Goal: Find specific page/section: Find specific page/section

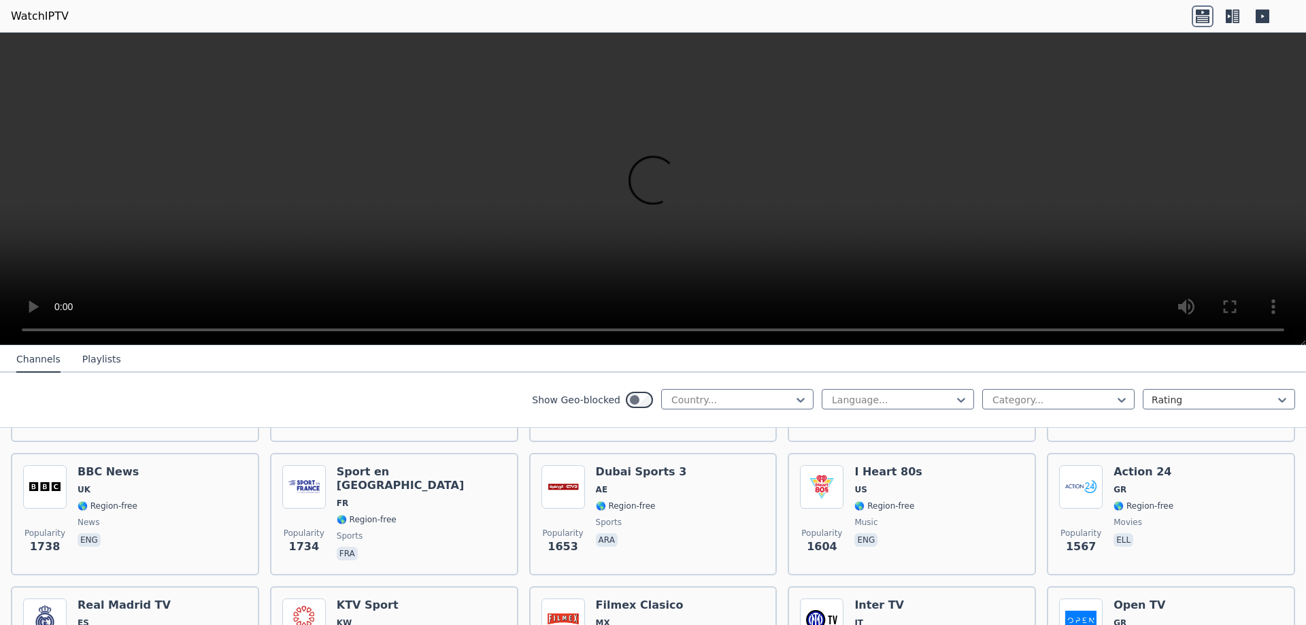
scroll to position [952, 0]
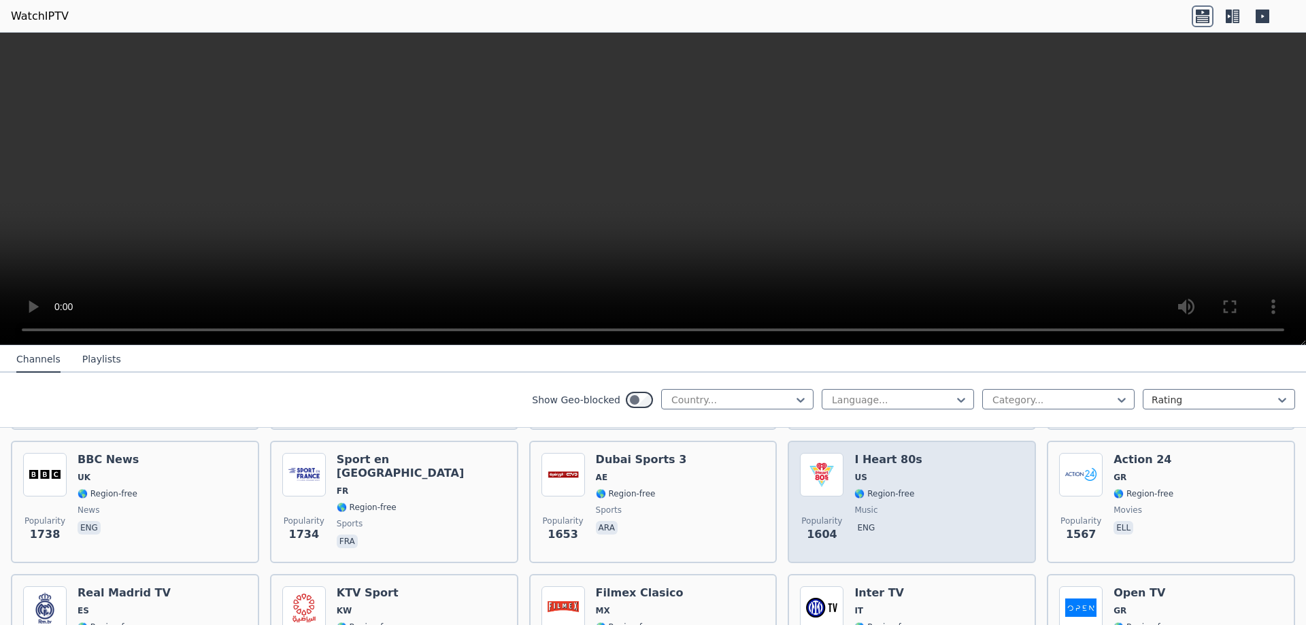
click at [716, 403] on div at bounding box center [732, 400] width 124 height 14
click at [793, 401] on icon at bounding box center [800, 400] width 14 height 14
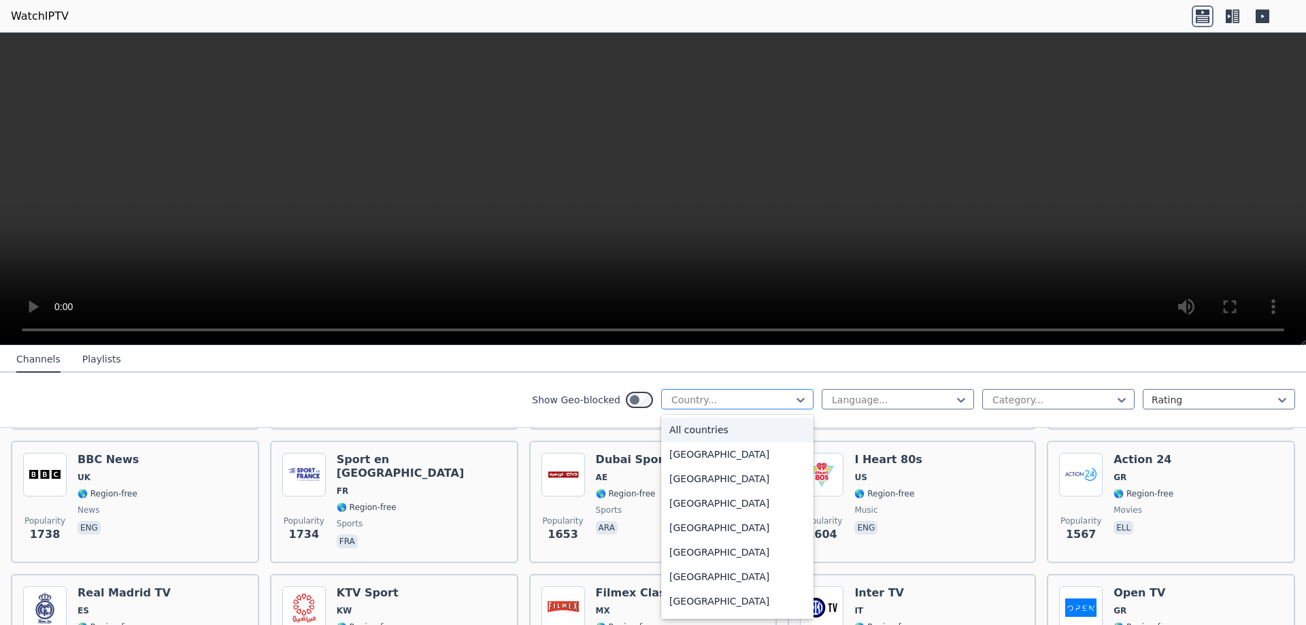
click at [793, 391] on div at bounding box center [800, 400] width 14 height 20
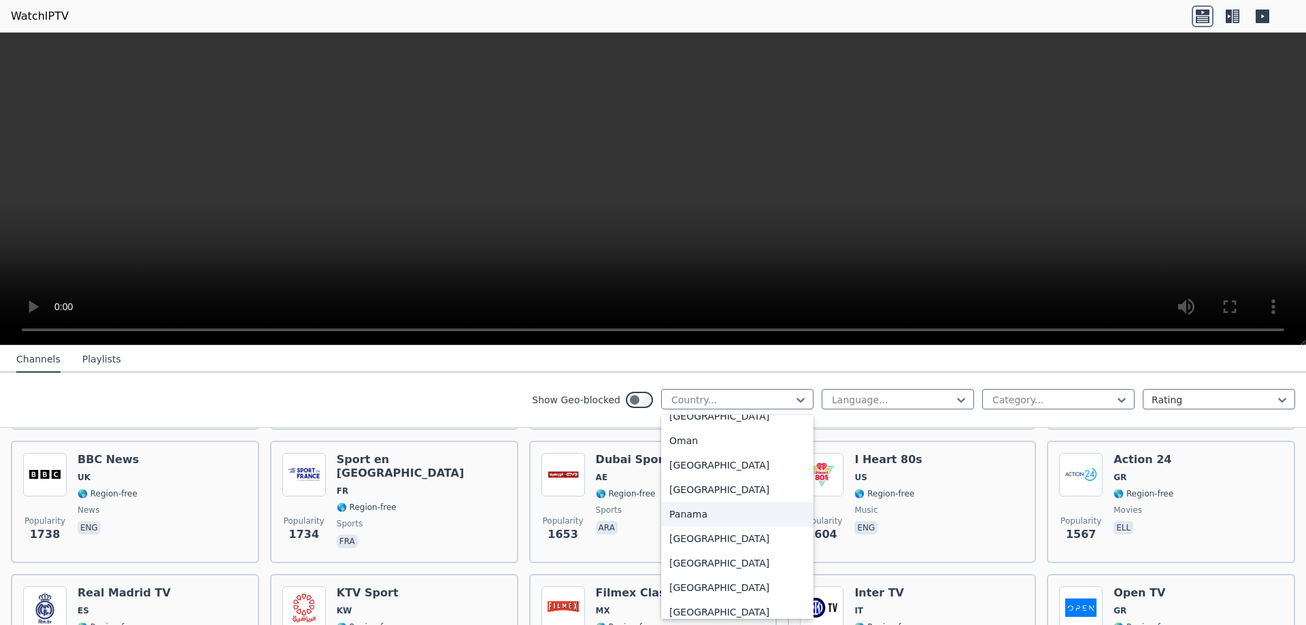
scroll to position [3362, 0]
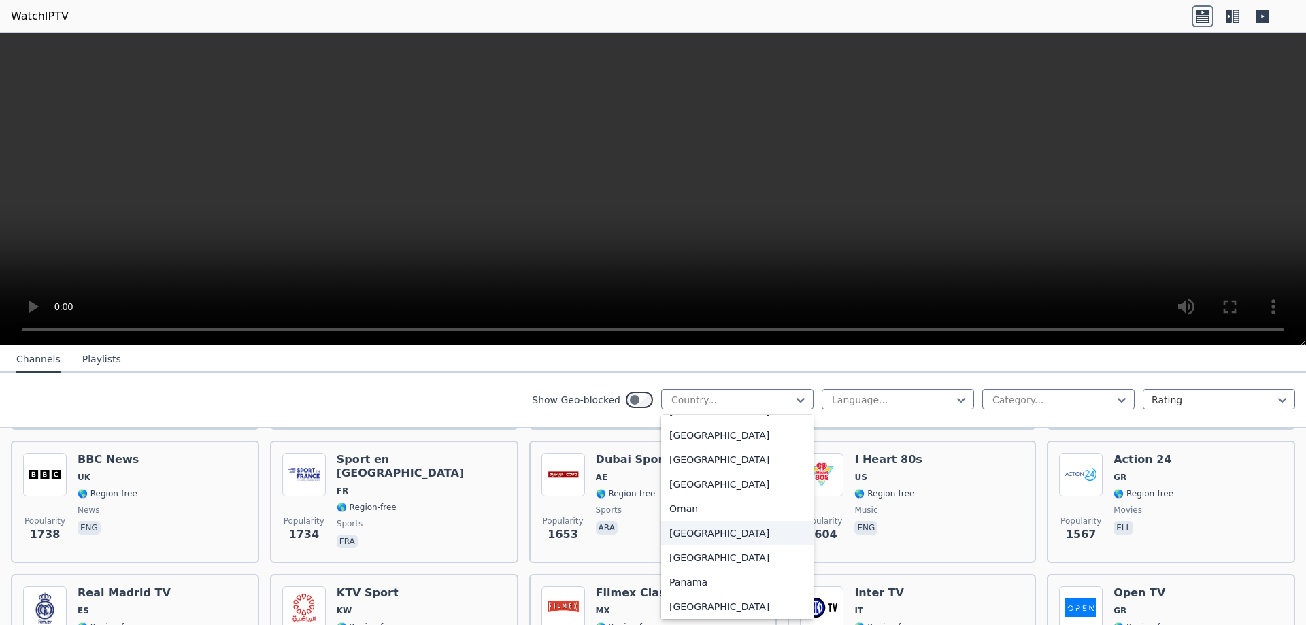
click at [721, 521] on div "[GEOGRAPHIC_DATA]" at bounding box center [737, 533] width 152 height 24
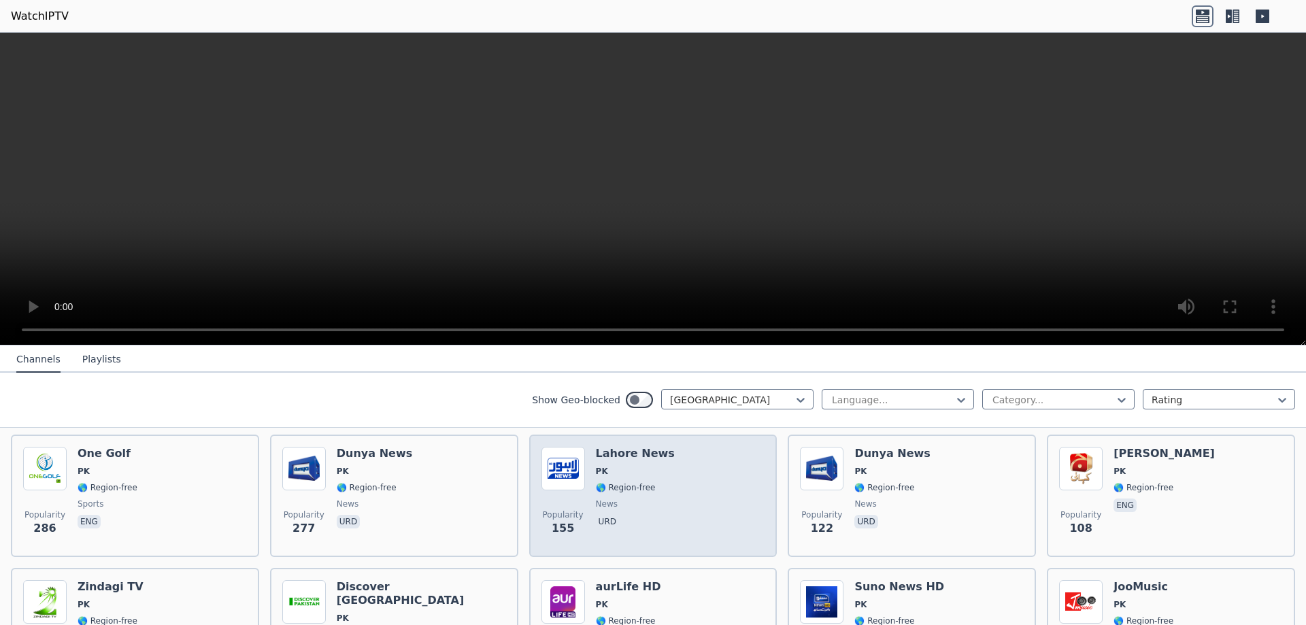
scroll to position [120, 0]
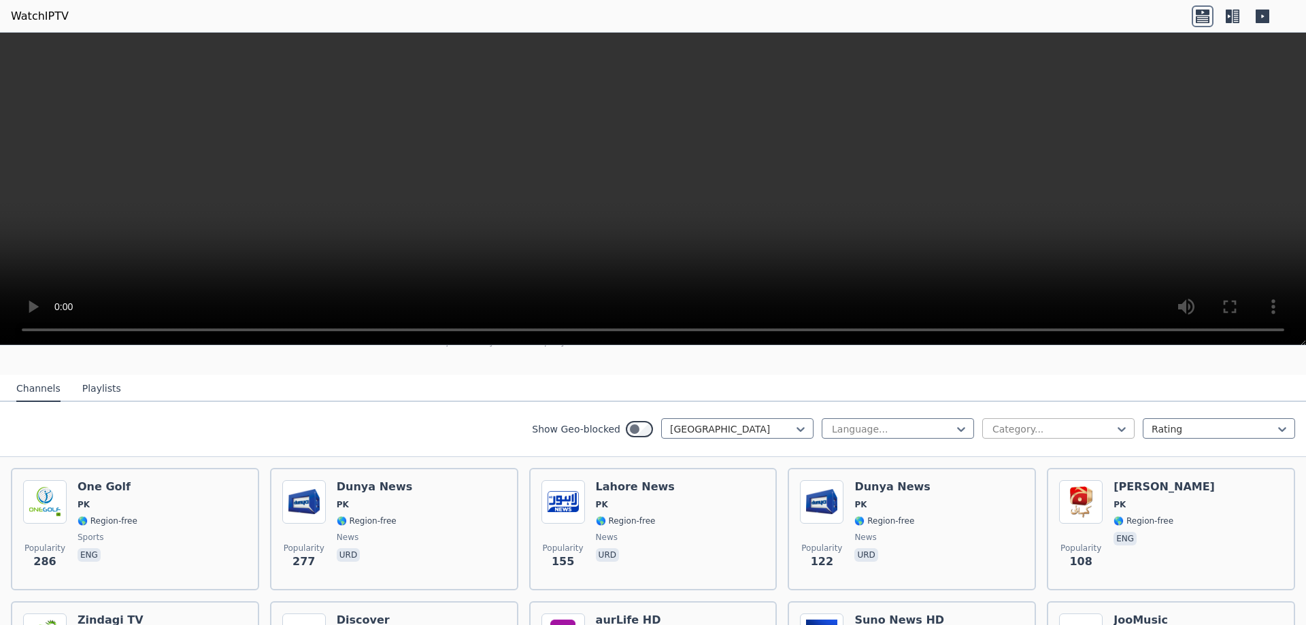
click at [1038, 423] on div at bounding box center [1053, 429] width 124 height 14
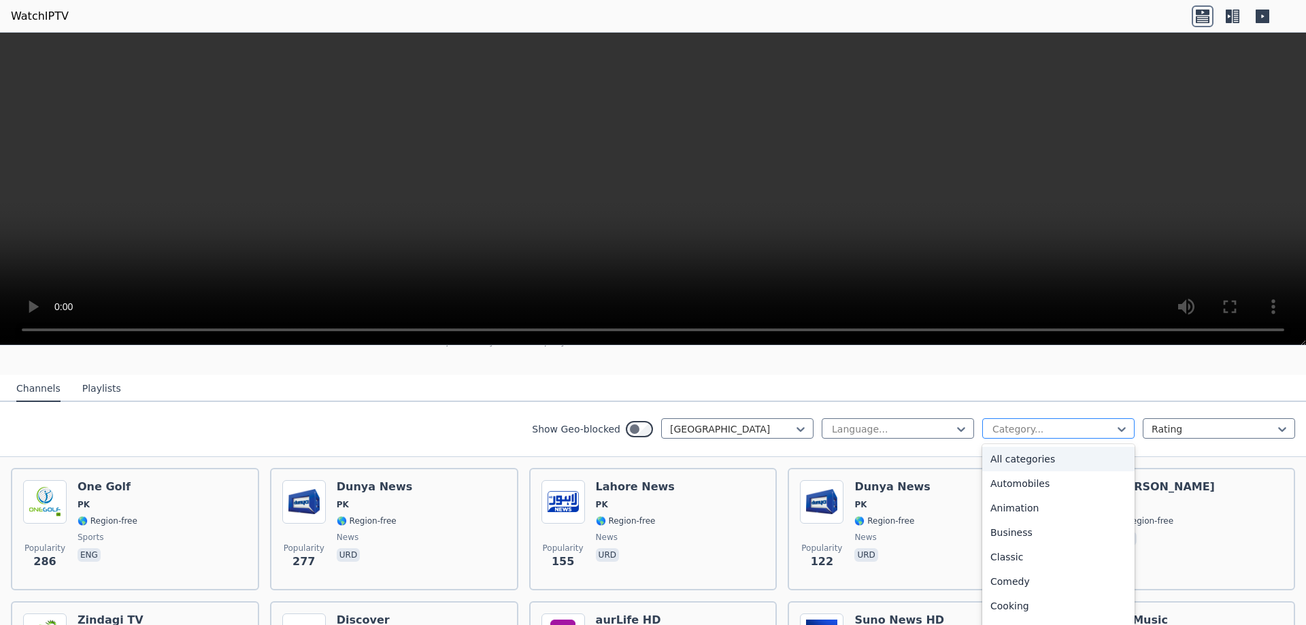
click at [1039, 423] on div at bounding box center [1053, 429] width 124 height 14
click at [1014, 556] on div "Sports" at bounding box center [1058, 567] width 152 height 24
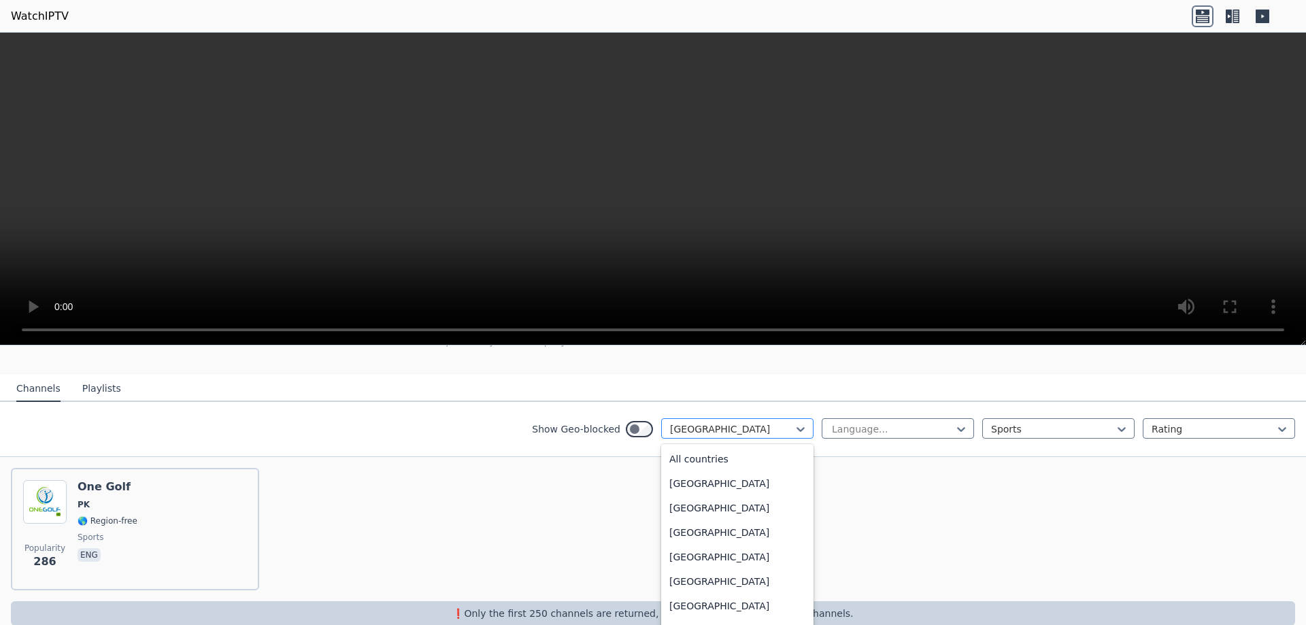
click at [700, 422] on div at bounding box center [732, 429] width 124 height 14
click at [703, 524] on div "[GEOGRAPHIC_DATA]" at bounding box center [737, 524] width 152 height 24
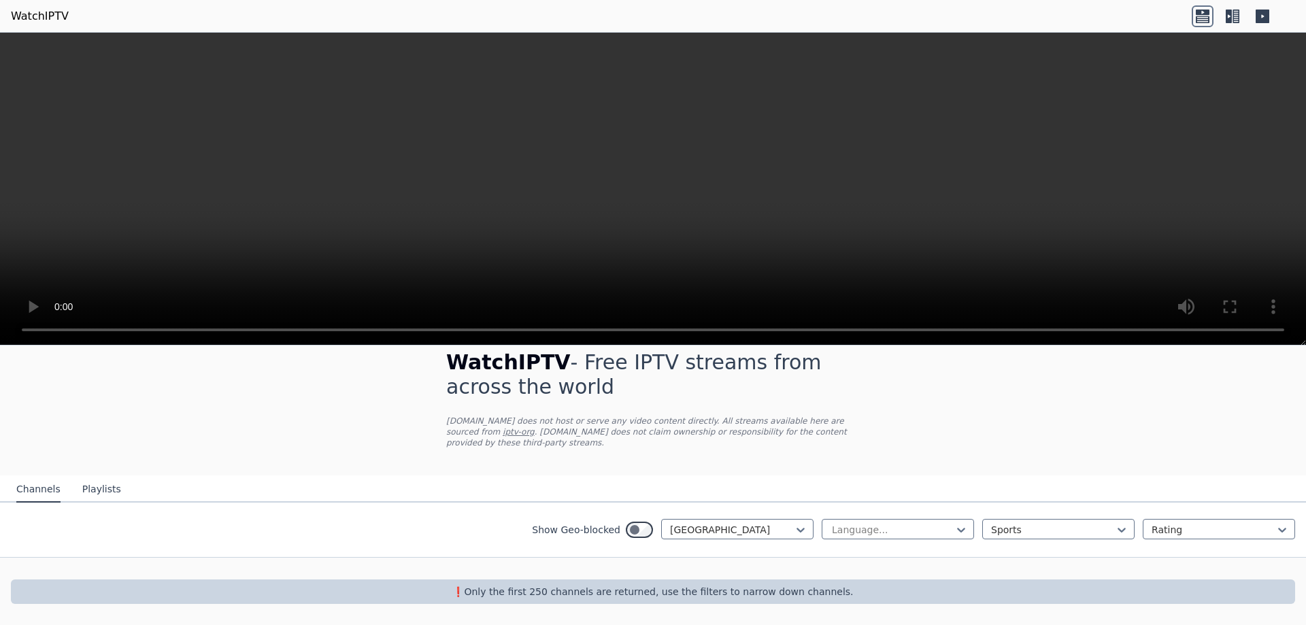
scroll to position [8, 0]
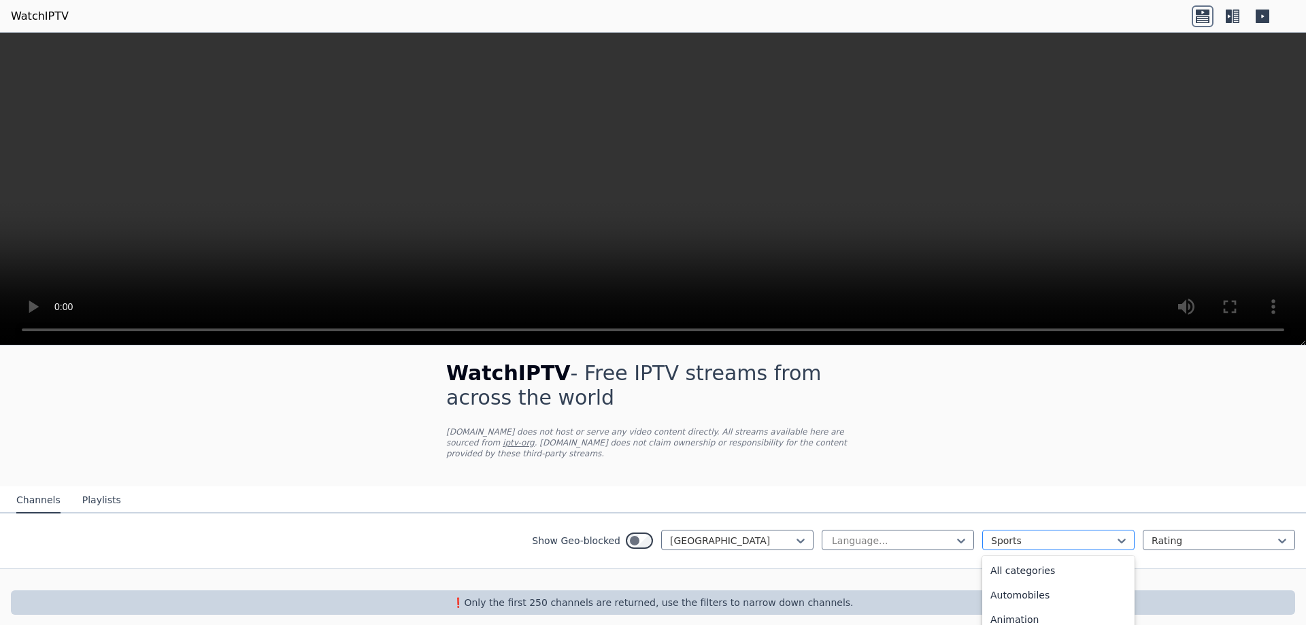
click at [1016, 534] on div at bounding box center [1053, 541] width 124 height 14
click at [1015, 558] on div "All categories" at bounding box center [1058, 570] width 152 height 24
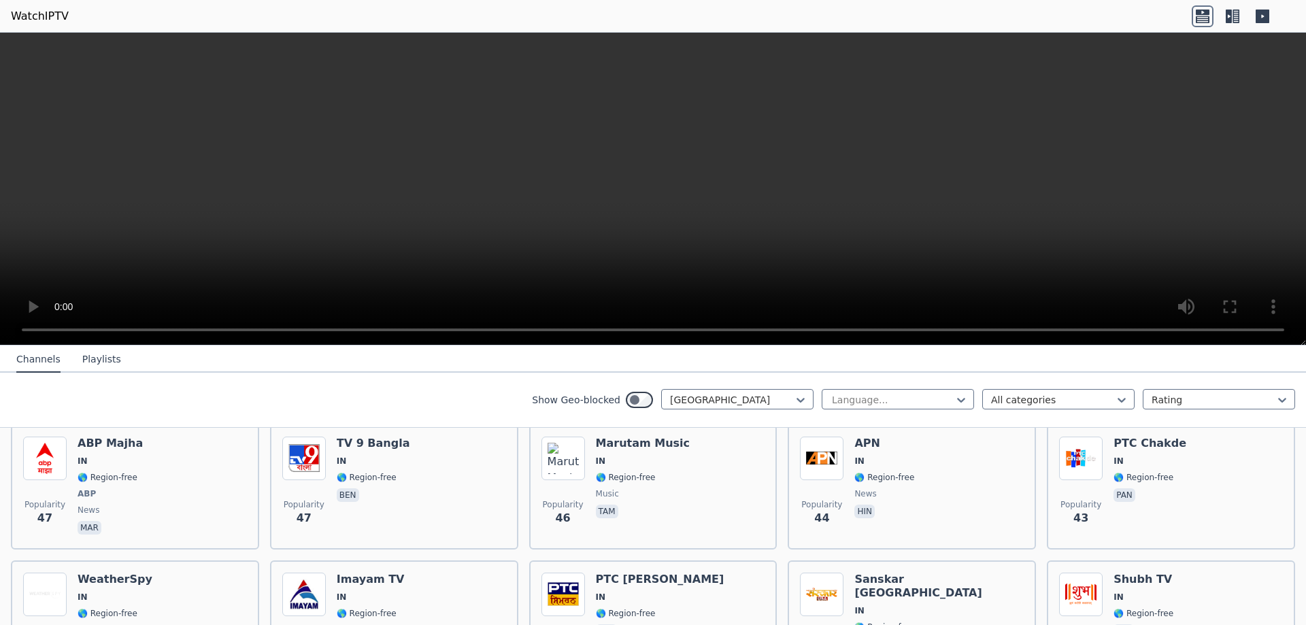
scroll to position [2184, 0]
